Goal: Transaction & Acquisition: Book appointment/travel/reservation

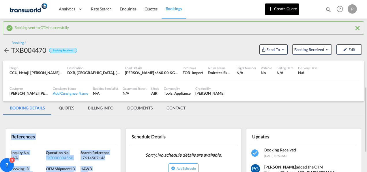
scroll to position [63, 0]
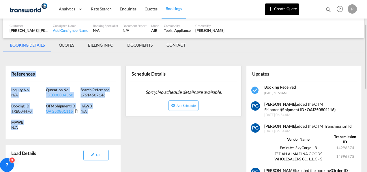
click at [281, 9] on button "Create Quote" at bounding box center [282, 9] width 34 height 12
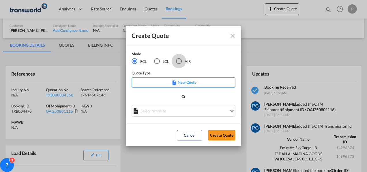
click at [180, 60] on div "AIR" at bounding box center [179, 61] width 6 height 6
click at [225, 136] on button "Create Quote" at bounding box center [221, 135] width 27 height 10
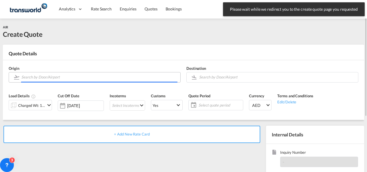
click at [52, 76] on input "Search by Door/Airport" at bounding box center [99, 77] width 156 height 10
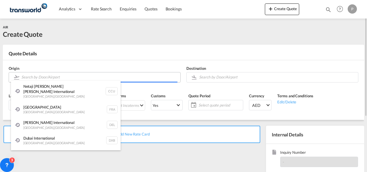
click at [79, 78] on body "Analytics Dashboard Rate Search Enquiries Quotes Bookings" at bounding box center [183, 86] width 367 height 172
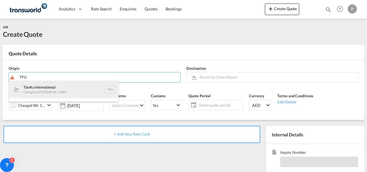
click at [60, 84] on div "Tianfu International Chengdu , [GEOGRAPHIC_DATA] TFU" at bounding box center [64, 89] width 110 height 17
type input "Tianfu International, [GEOGRAPHIC_DATA], TFU"
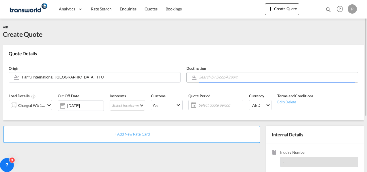
click at [213, 77] on input "Search by Door/Airport" at bounding box center [277, 77] width 156 height 10
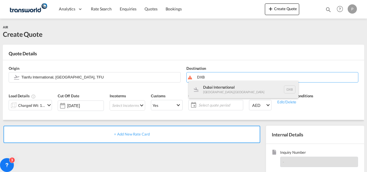
click at [207, 90] on div "Dubai International [GEOGRAPHIC_DATA] , [GEOGRAPHIC_DATA] DXB" at bounding box center [244, 89] width 110 height 17
type input "Dubai International, [GEOGRAPHIC_DATA], DXB"
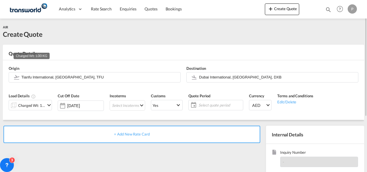
click at [41, 106] on div "Charged Wt: 1.00 KG" at bounding box center [31, 105] width 27 height 8
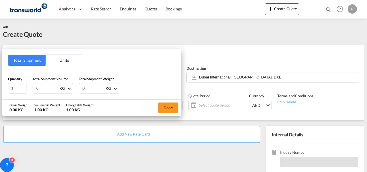
click at [46, 88] on input "0" at bounding box center [47, 88] width 23 height 10
type input "108"
click at [89, 87] on input "0" at bounding box center [93, 88] width 23 height 10
type input "35"
click at [165, 107] on button "Done" at bounding box center [168, 107] width 20 height 10
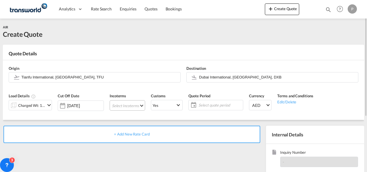
click at [126, 104] on md-select "Select Incoterms CIP - import Carriage and Insurance Paid to CIF - import Cost,…" at bounding box center [128, 105] width 36 height 10
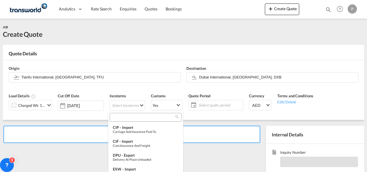
click at [119, 116] on input "search" at bounding box center [144, 116] width 64 height 5
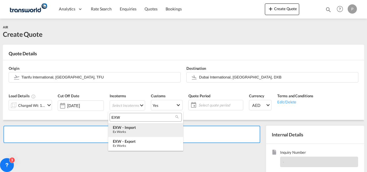
type input "EXW"
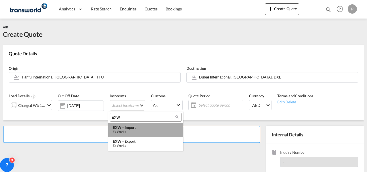
click at [134, 129] on div "EXW - import" at bounding box center [146, 127] width 66 height 5
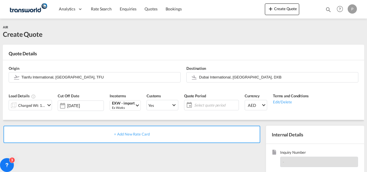
type md-option "[object Object]"
click at [217, 104] on span "Select quote period" at bounding box center [215, 104] width 43 height 5
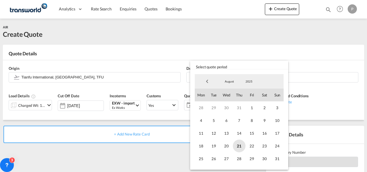
click at [239, 144] on span "21" at bounding box center [239, 145] width 13 height 13
click at [276, 159] on span "31" at bounding box center [277, 158] width 13 height 13
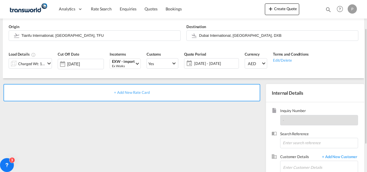
scroll to position [42, 0]
click at [296, 140] on input at bounding box center [320, 142] width 78 height 10
type input "TWG639"
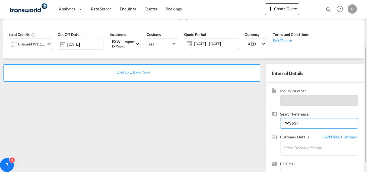
scroll to position [64, 0]
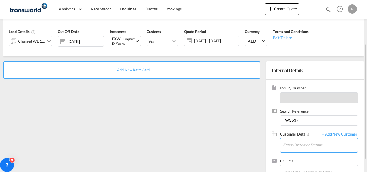
click at [299, 143] on input "Enter Customer Details" at bounding box center [320, 144] width 75 height 13
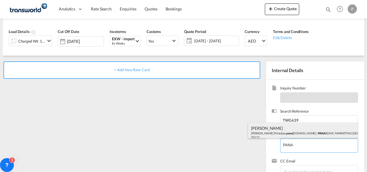
click at [288, 129] on div "[PERSON_NAME] [PERSON_NAME].Pillai@ae. pana [DOMAIN_NAME] | PANA SONIC MARKETIN…" at bounding box center [303, 132] width 110 height 20
type input "PANASONIC MARKETING [GEOGRAPHIC_DATA] AND [GEOGRAPHIC_DATA] (PMMAF) SPARE PARTS…"
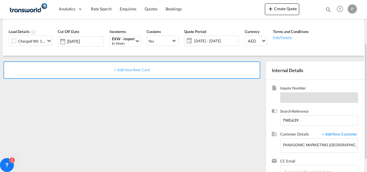
click at [126, 69] on span "+ Add New Rate Card" at bounding box center [132, 69] width 36 height 5
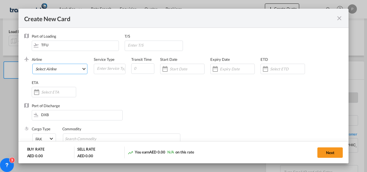
click at [59, 67] on md-select "Select Airline AIR EXPRESS S.A. (1166- / -) CMA CGM Air Cargo (1140-2C / -) DDW…" at bounding box center [59, 69] width 55 height 10
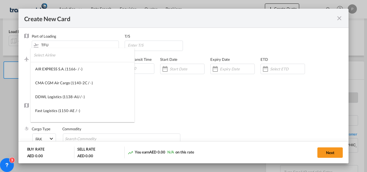
click at [60, 54] on input "search" at bounding box center [84, 55] width 101 height 14
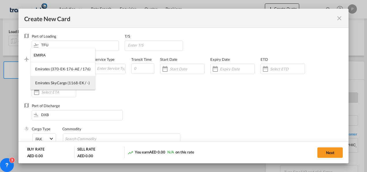
type input "EMIRA"
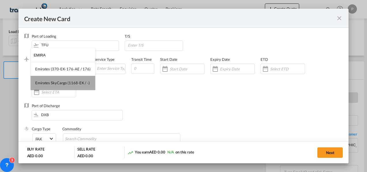
click at [67, 83] on div "Emirates SkyCargo (1168-EK / -)" at bounding box center [62, 82] width 55 height 5
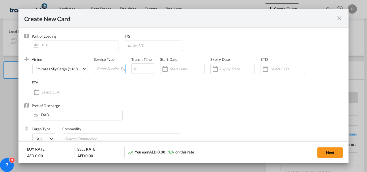
click at [104, 69] on input "Create New Card ..." at bounding box center [110, 68] width 29 height 9
type input "EXW IMPORT"
click at [222, 67] on input "Create New Card ..." at bounding box center [237, 68] width 35 height 5
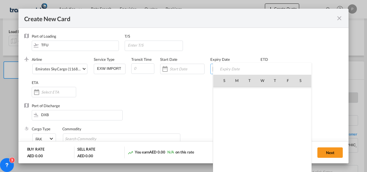
scroll to position [133740, 0]
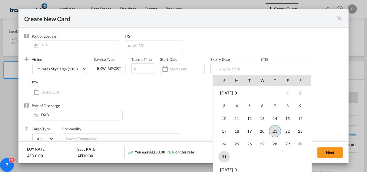
click at [223, 156] on span "31" at bounding box center [225, 157] width 12 height 12
type input "[DATE]"
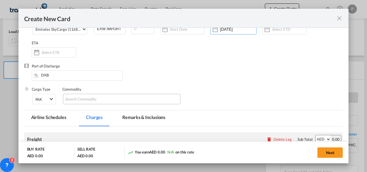
scroll to position [40, 0]
click at [109, 98] on input "Chips input." at bounding box center [91, 98] width 53 height 9
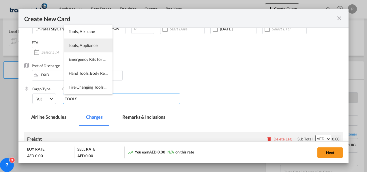
type input "TOOLS"
click at [73, 41] on li "Tools, Appliance" at bounding box center [88, 45] width 48 height 14
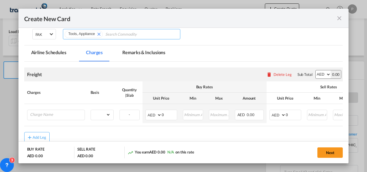
scroll to position [107, 0]
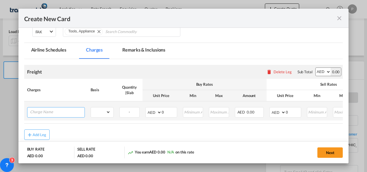
click at [54, 110] on input "Charge Name" at bounding box center [57, 111] width 55 height 9
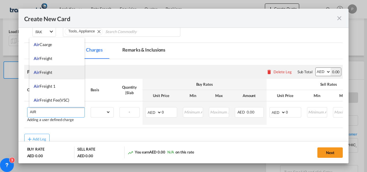
click at [45, 75] on li "Air Freight" at bounding box center [56, 72] width 55 height 14
type input "Air Freight"
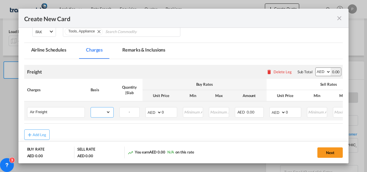
click at [105, 113] on select "gross_weight volumetric_weight per_shipment per_bl per_km % on air freight per_…" at bounding box center [101, 111] width 20 height 9
select select "per_shipment"
click at [91, 107] on select "gross_weight volumetric_weight per_shipment per_bl per_km % on air freight per_…" at bounding box center [101, 111] width 20 height 9
click at [168, 111] on input "0" at bounding box center [169, 111] width 15 height 9
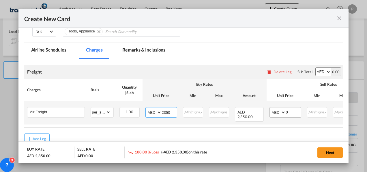
type input "2350"
click at [289, 113] on input "0" at bounding box center [293, 111] width 15 height 9
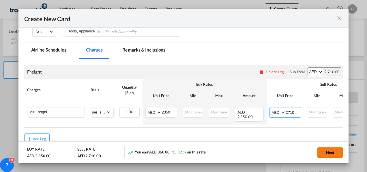
type input "2710"
click at [327, 150] on button "Next" at bounding box center [330, 152] width 25 height 10
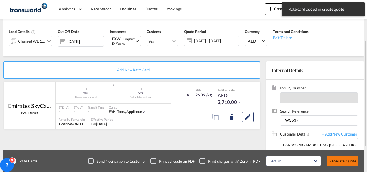
click at [336, 160] on button "Generate Quote" at bounding box center [343, 160] width 32 height 10
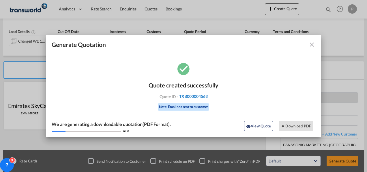
click at [205, 96] on span "TXB000004563" at bounding box center [193, 96] width 29 height 5
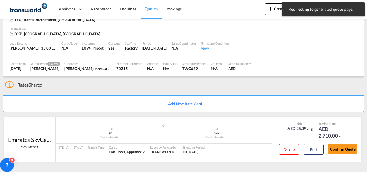
scroll to position [35, 0]
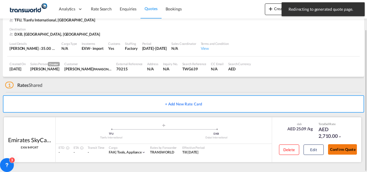
click at [348, 150] on button "Confirm Quote" at bounding box center [342, 149] width 29 height 10
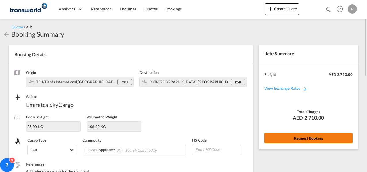
click at [288, 141] on button "Request Booking" at bounding box center [309, 138] width 88 height 10
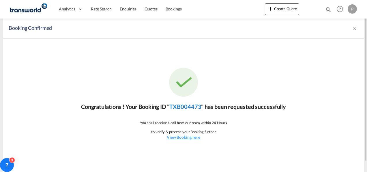
click at [188, 105] on link "TXB004473" at bounding box center [186, 106] width 32 height 7
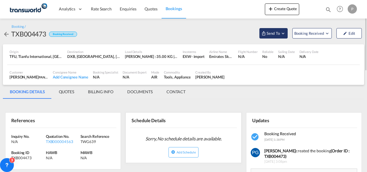
click at [270, 31] on span "Send To" at bounding box center [273, 33] width 14 height 6
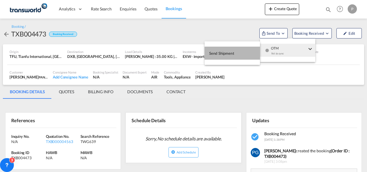
click at [232, 55] on span "Send Shipment" at bounding box center [221, 53] width 25 height 9
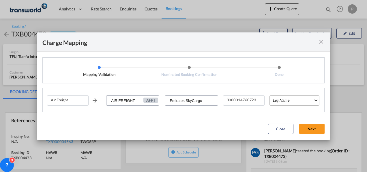
click at [285, 98] on md-select "Leg Name HANDLING ORIGIN HANDLING DESTINATION OTHERS TL PICK UP CUSTOMS ORIGIN …" at bounding box center [295, 100] width 50 height 10
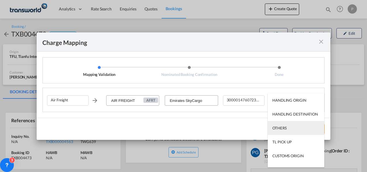
scroll to position [37, 0]
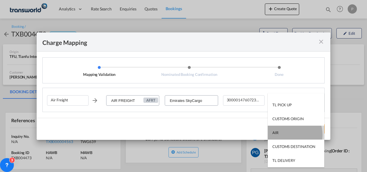
click at [289, 134] on md-option "AIR" at bounding box center [296, 132] width 57 height 14
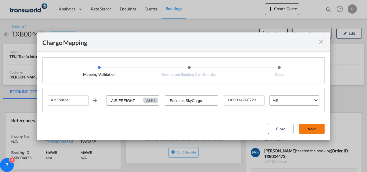
click at [312, 127] on button "Next" at bounding box center [312, 128] width 25 height 10
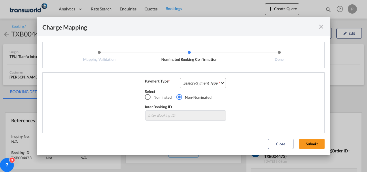
click at [208, 82] on md-select "Select Payment Type COLLECT PREPAID" at bounding box center [203, 83] width 46 height 10
click at [208, 82] on md-option "COLLECT" at bounding box center [202, 83] width 51 height 14
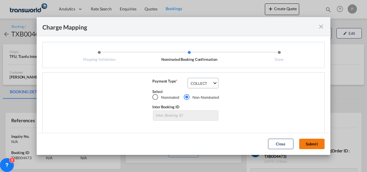
click at [310, 144] on button "Submit" at bounding box center [312, 143] width 25 height 10
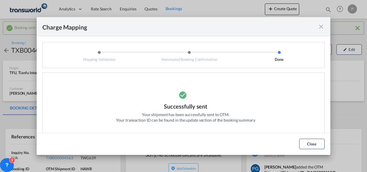
click at [322, 27] on md-icon "icon-close fg-AAA8AD cursor" at bounding box center [321, 26] width 7 height 7
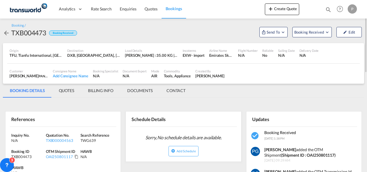
scroll to position [22, 0]
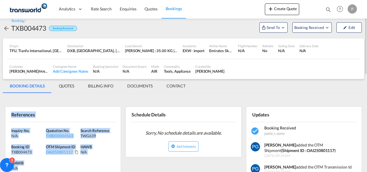
drag, startPoint x: 10, startPoint y: 112, endPoint x: 38, endPoint y: 170, distance: 64.4
click at [38, 170] on div "References Inquiry No. N/A Quotation No. TXB000004563 Search Reference TWG639 B…" at bounding box center [63, 142] width 116 height 73
copy div "References Inquiry No. N/A Quotation No. TXB000004563 Search Reference TWG639 B…"
